Goal: Navigation & Orientation: Find specific page/section

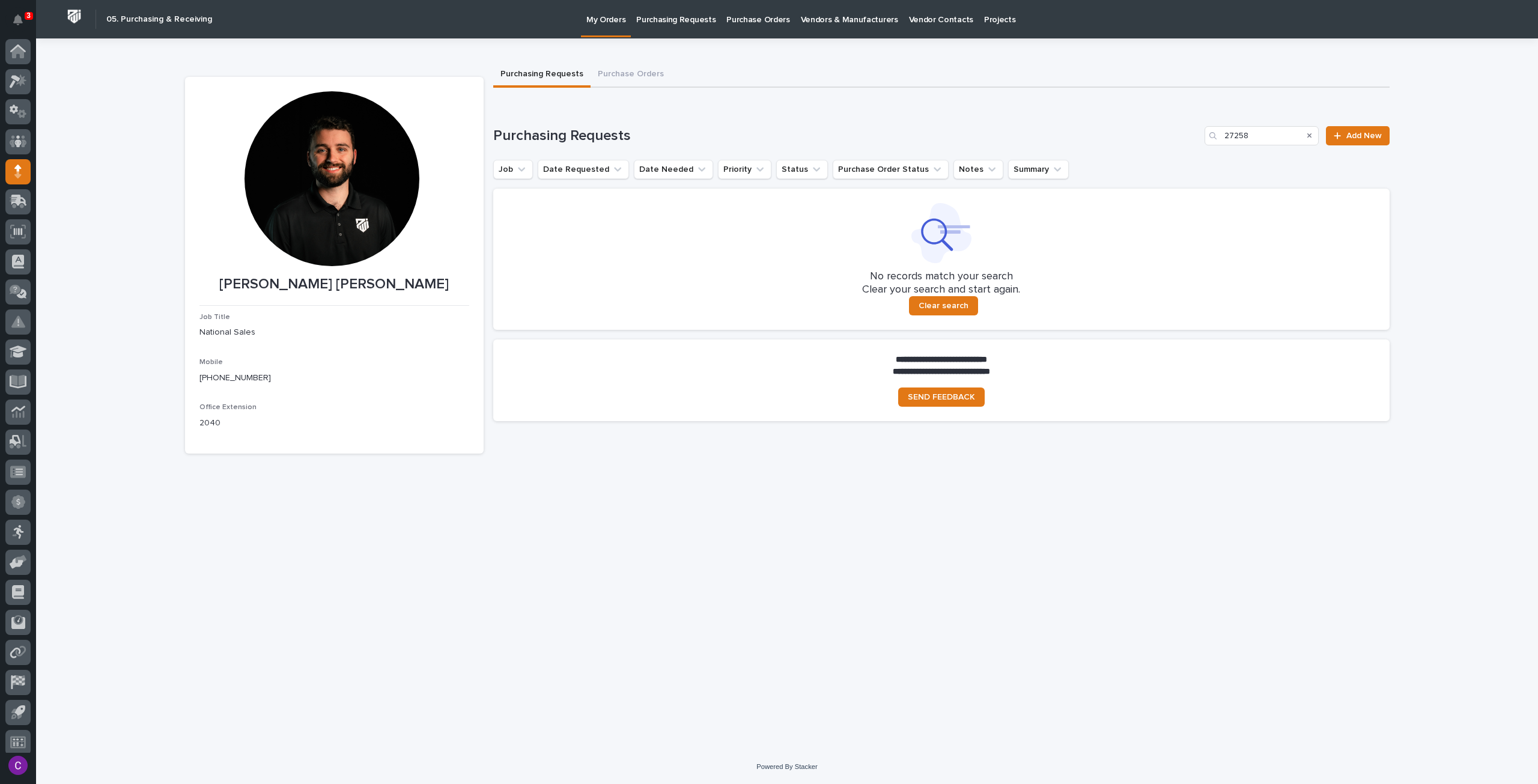
scroll to position [7, 0]
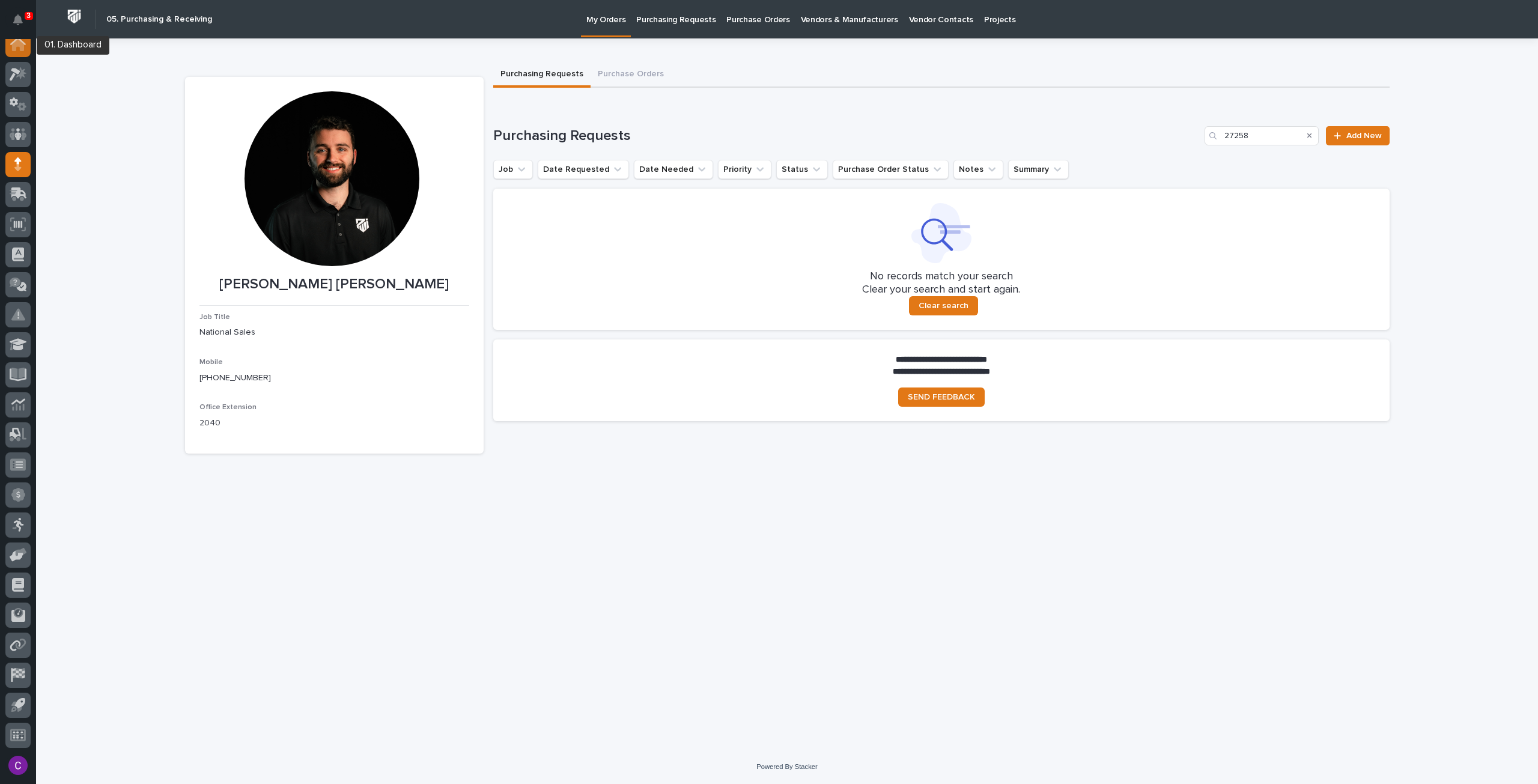
click at [20, 46] on icon at bounding box center [18, 46] width 12 height 12
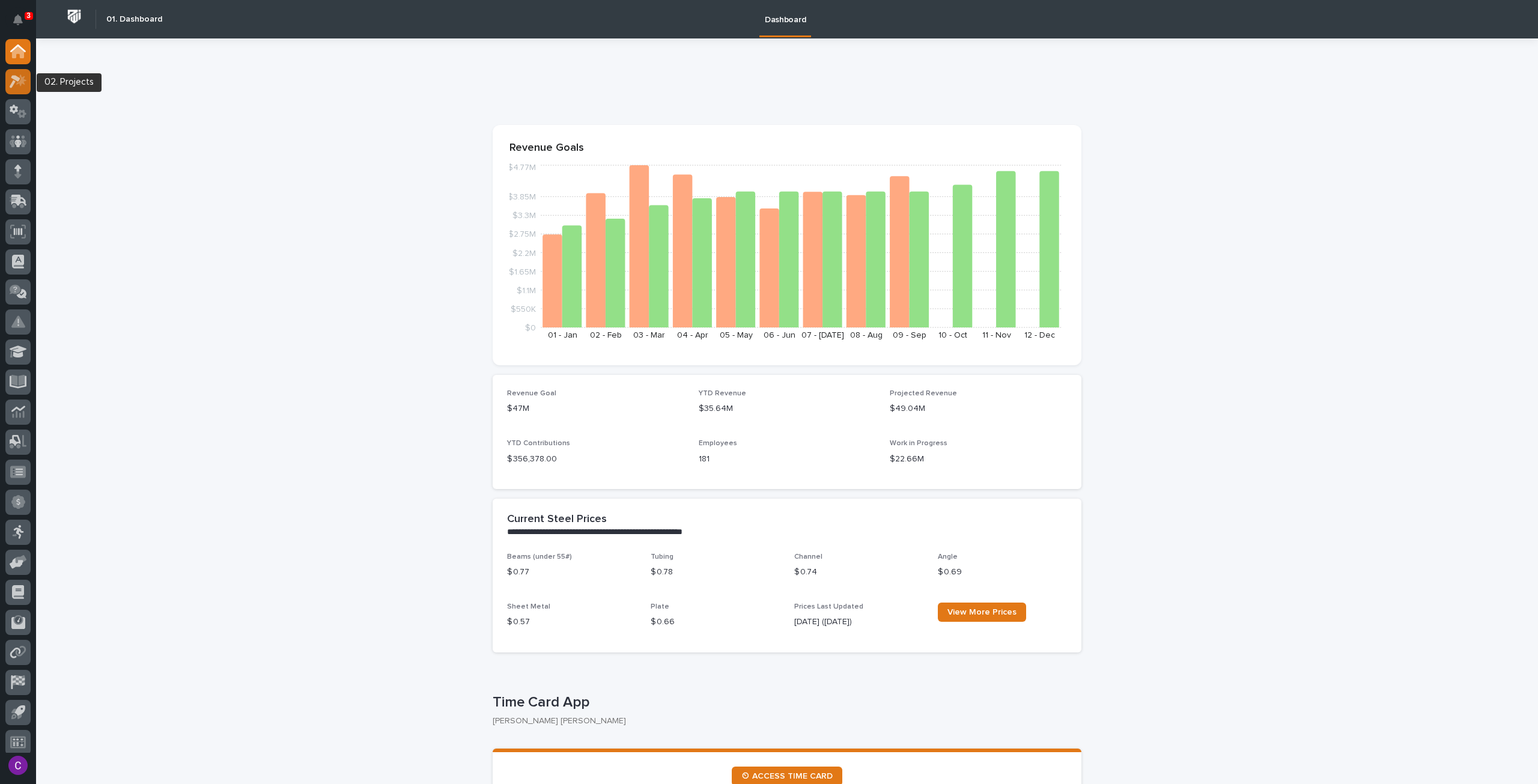
click at [20, 83] on icon at bounding box center [21, 81] width 10 height 12
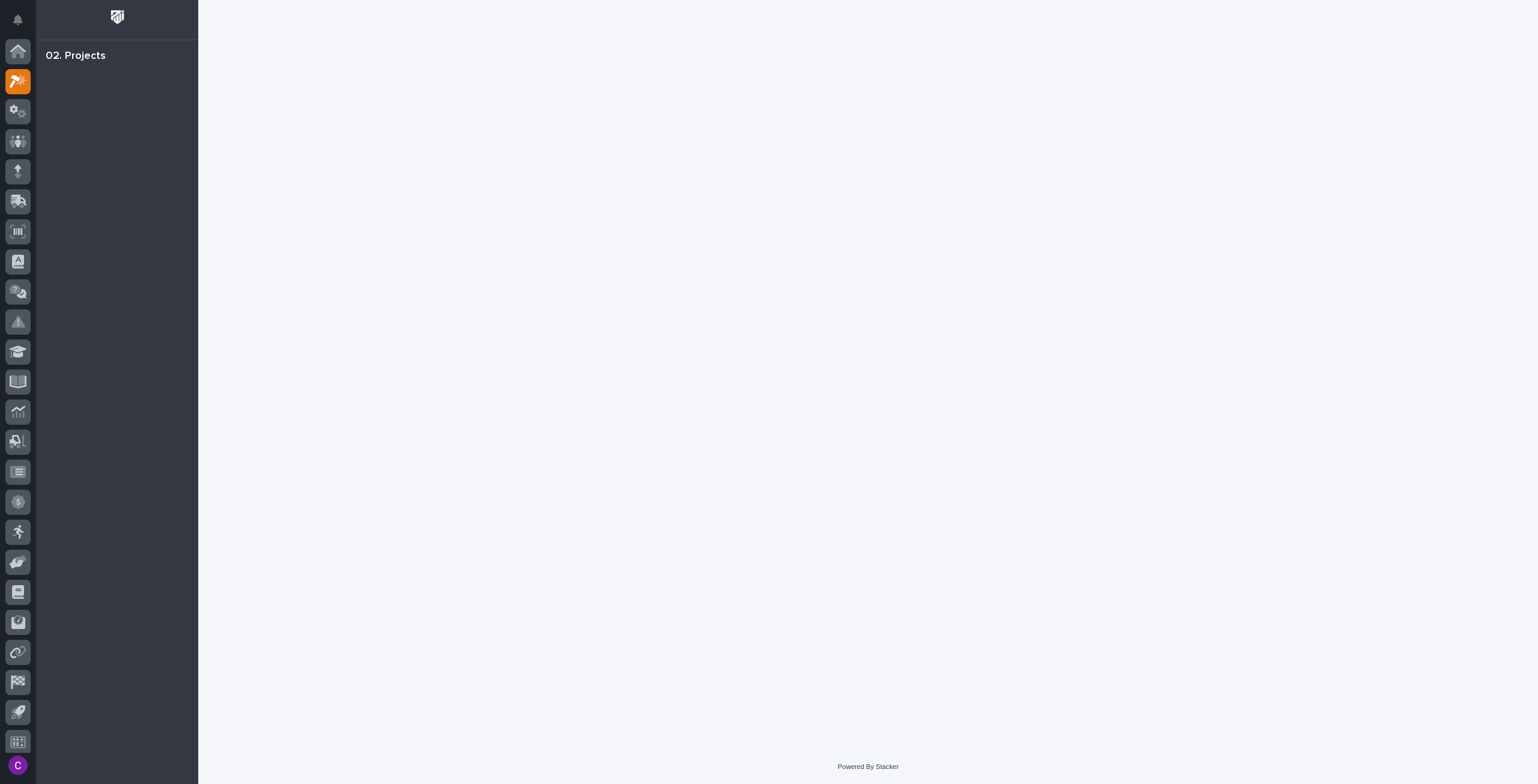
scroll to position [7, 0]
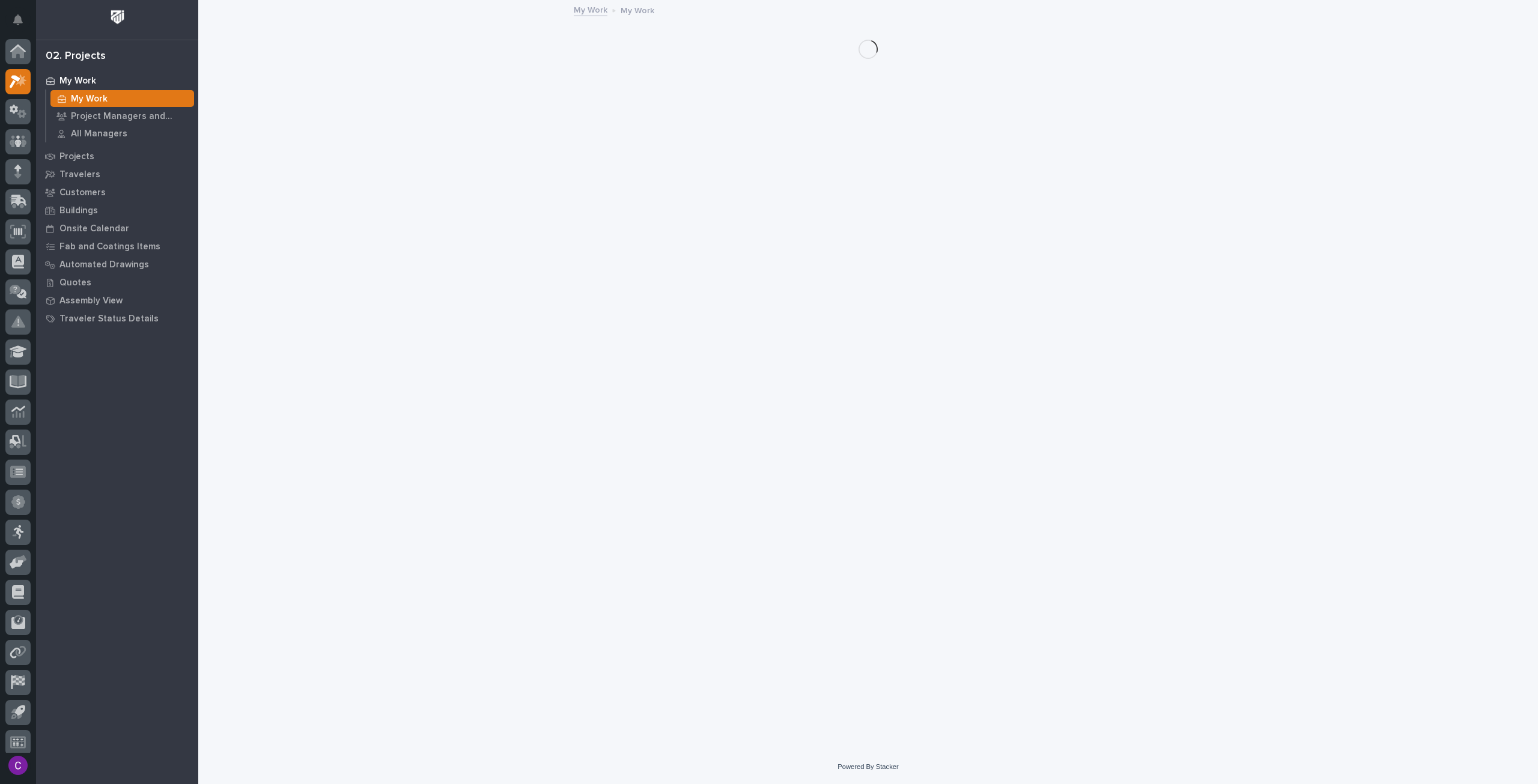
scroll to position [7, 0]
